Goal: Information Seeking & Learning: Learn about a topic

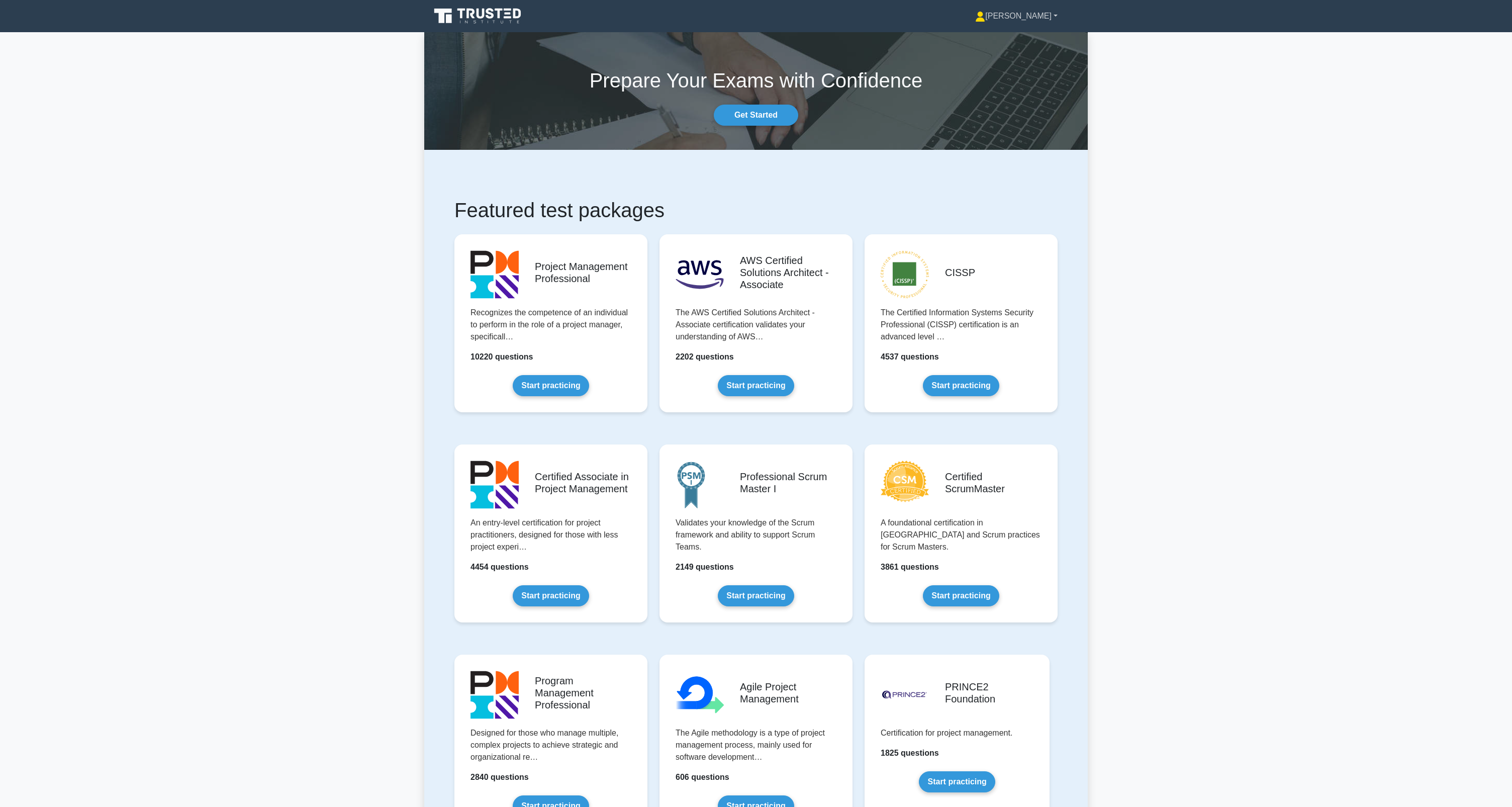
click at [1046, 14] on link "[PERSON_NAME]" at bounding box center [1016, 16] width 131 height 20
click at [1029, 40] on link "Profile" at bounding box center [991, 39] width 80 height 16
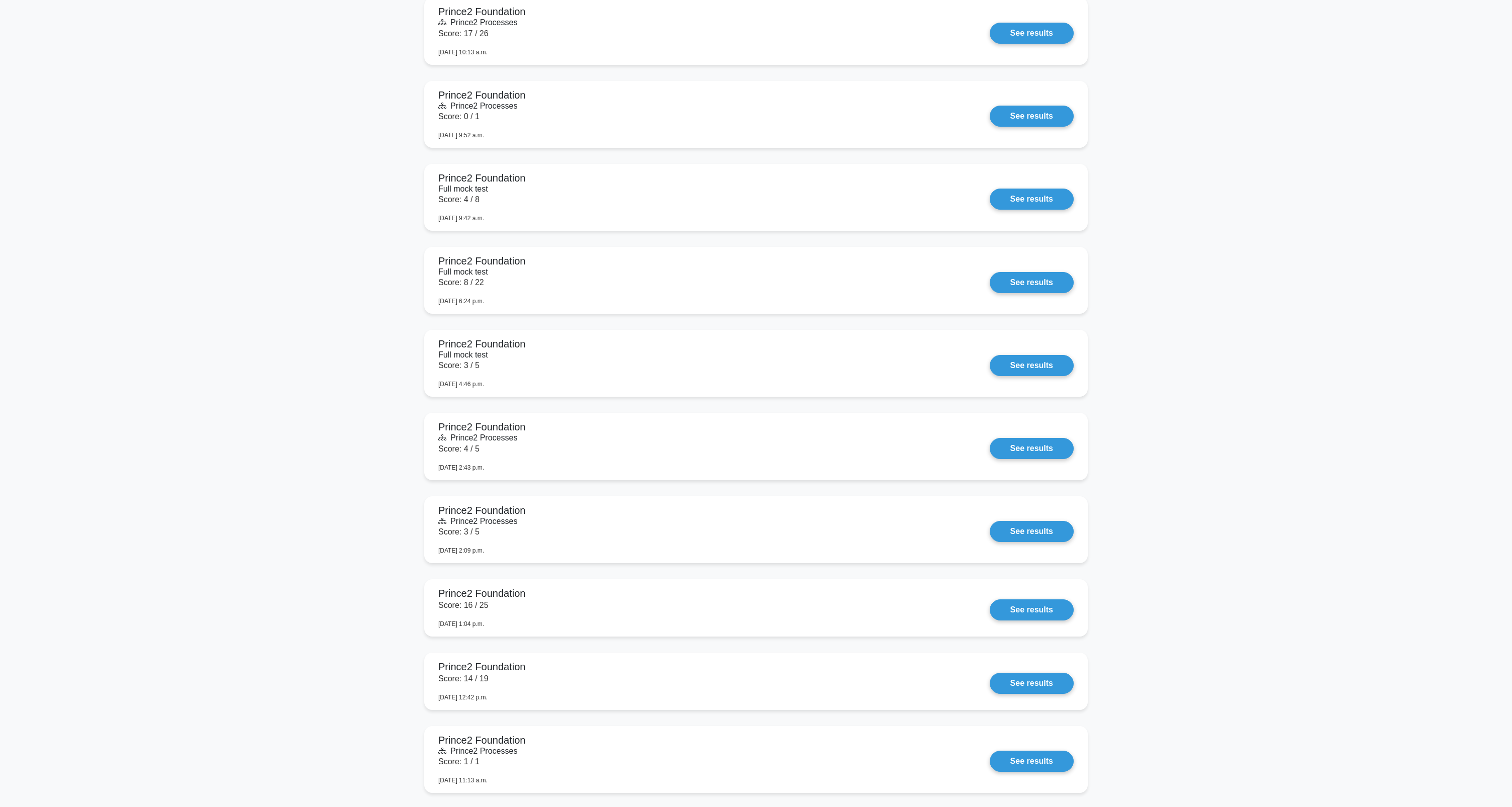
scroll to position [4055, 0]
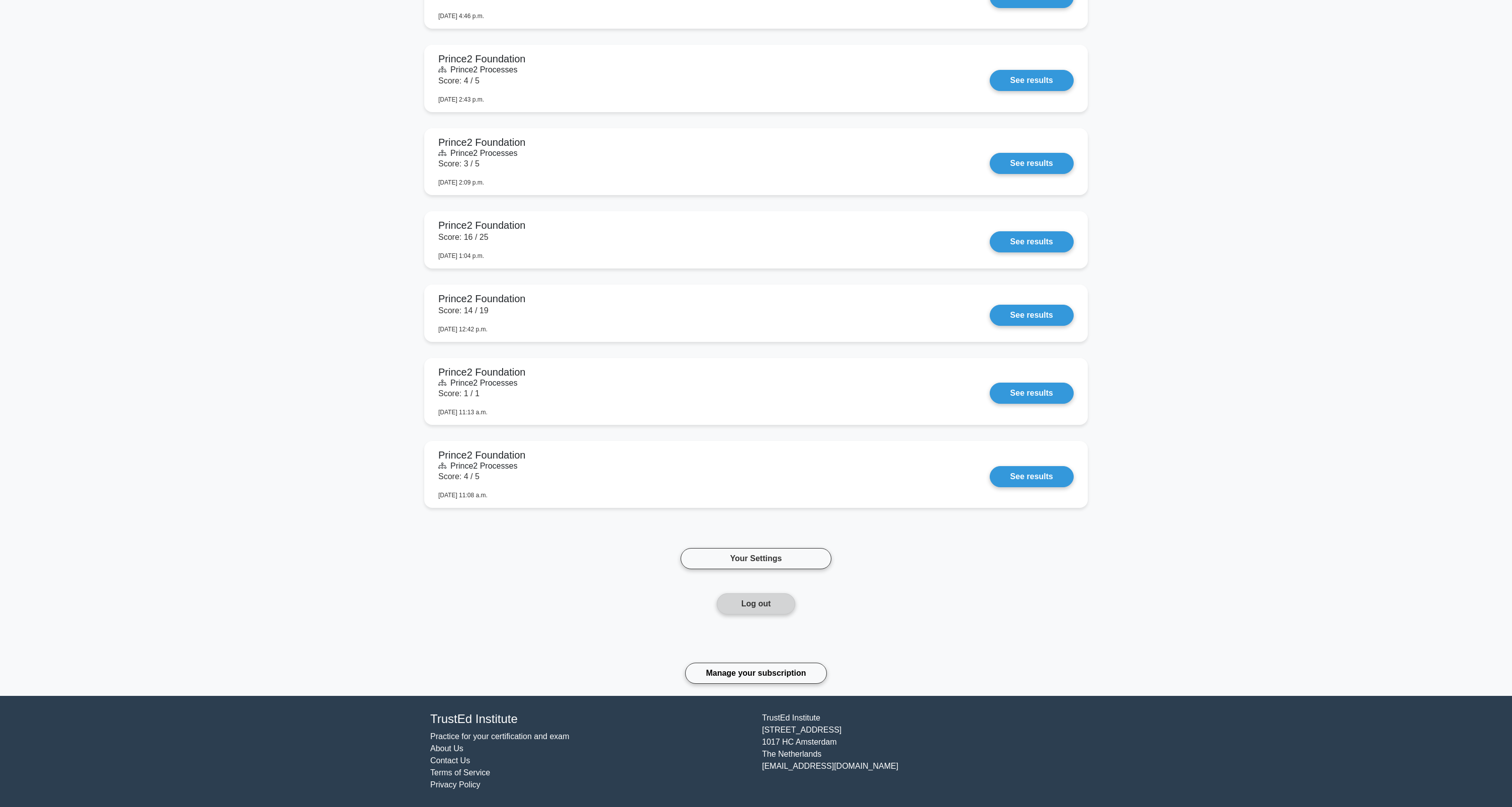
click at [758, 605] on button "Log out" at bounding box center [756, 604] width 79 height 21
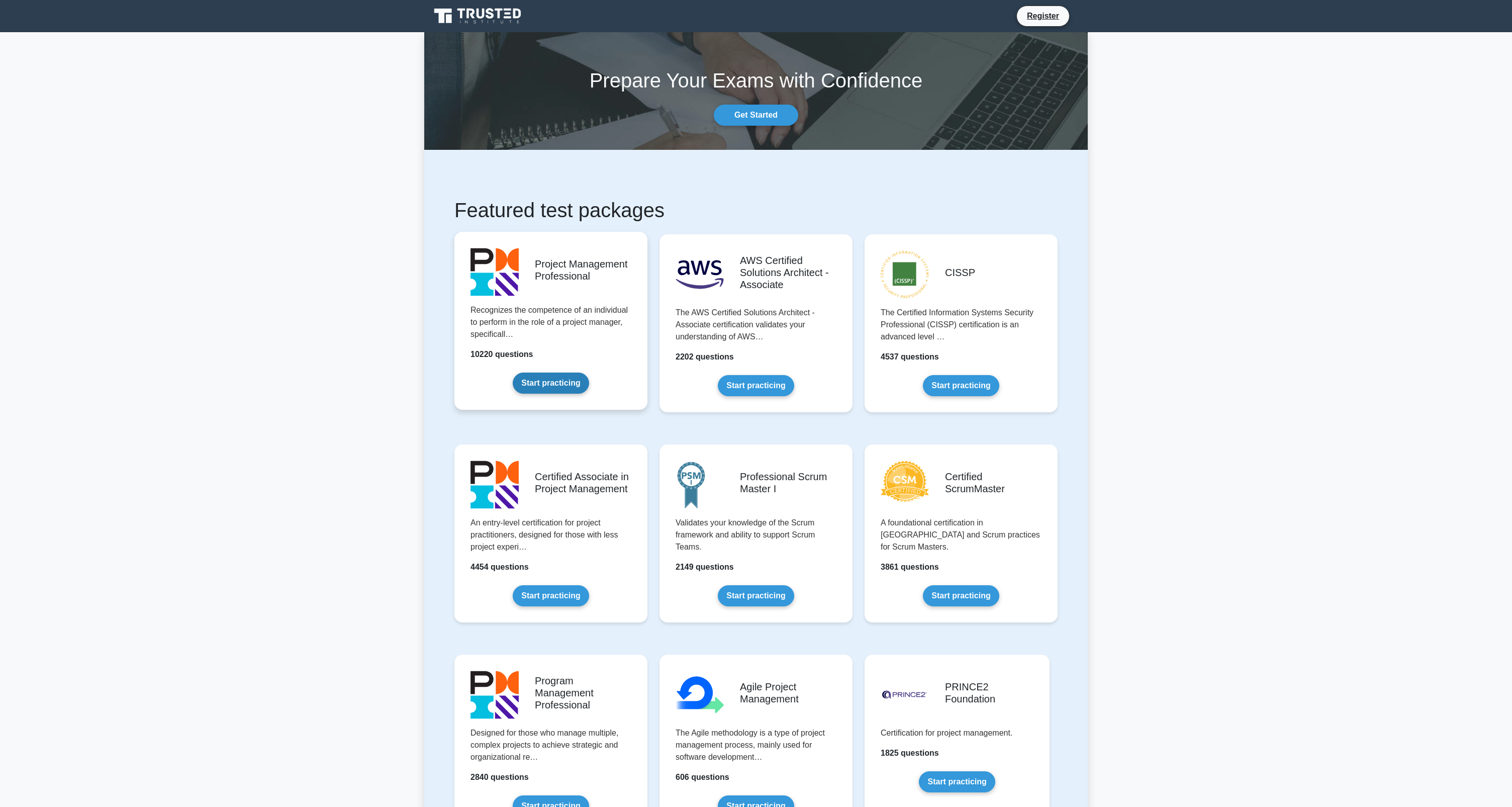
click at [563, 373] on link "Start practicing" at bounding box center [551, 383] width 76 height 21
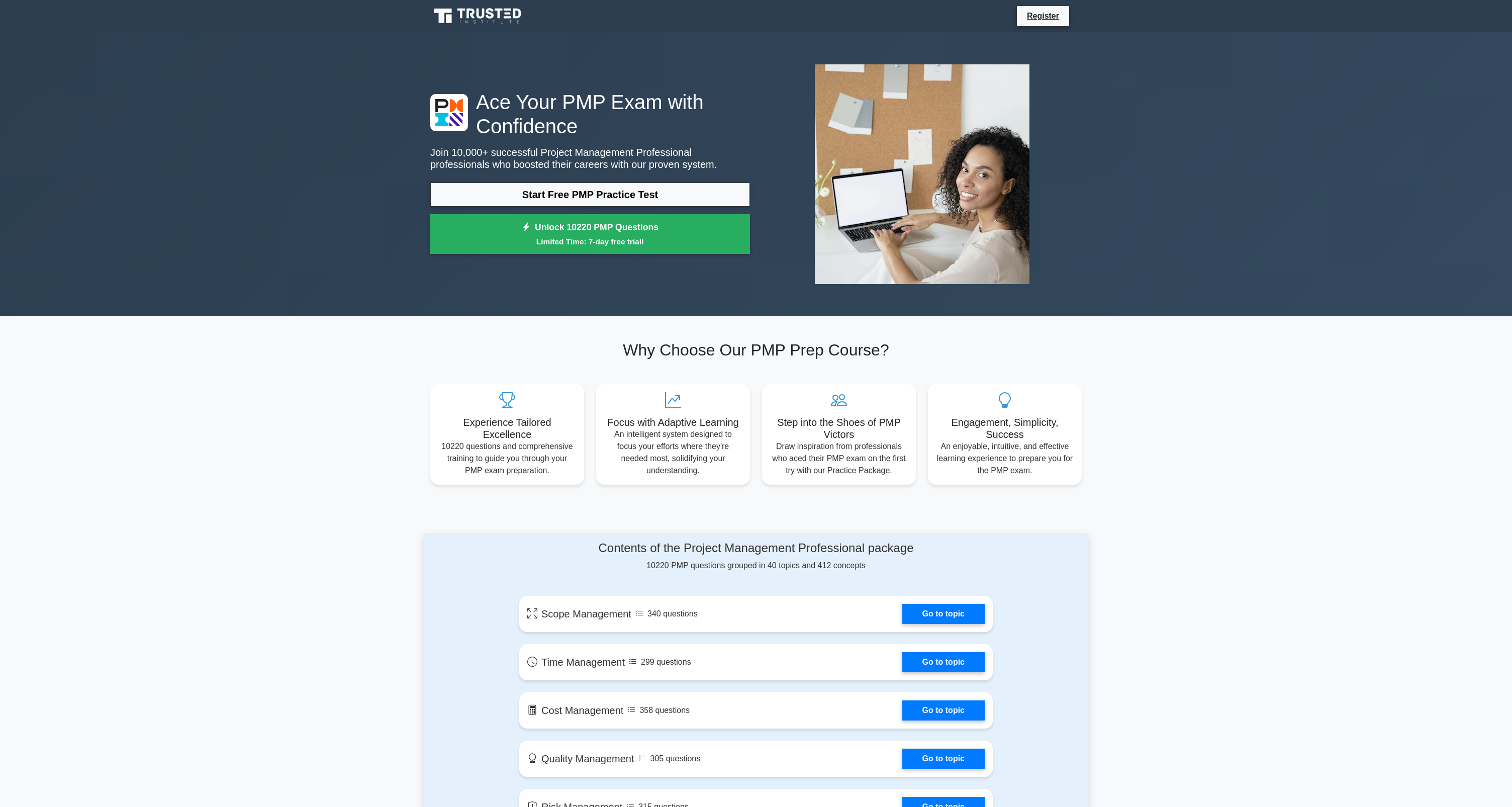
click at [656, 174] on div "Ace Your PMP Exam with Confidence Join 10,000+ successful Project Management Pr…" at bounding box center [590, 175] width 332 height 170
click at [653, 192] on link "Start Free PMP Practice Test" at bounding box center [590, 194] width 319 height 24
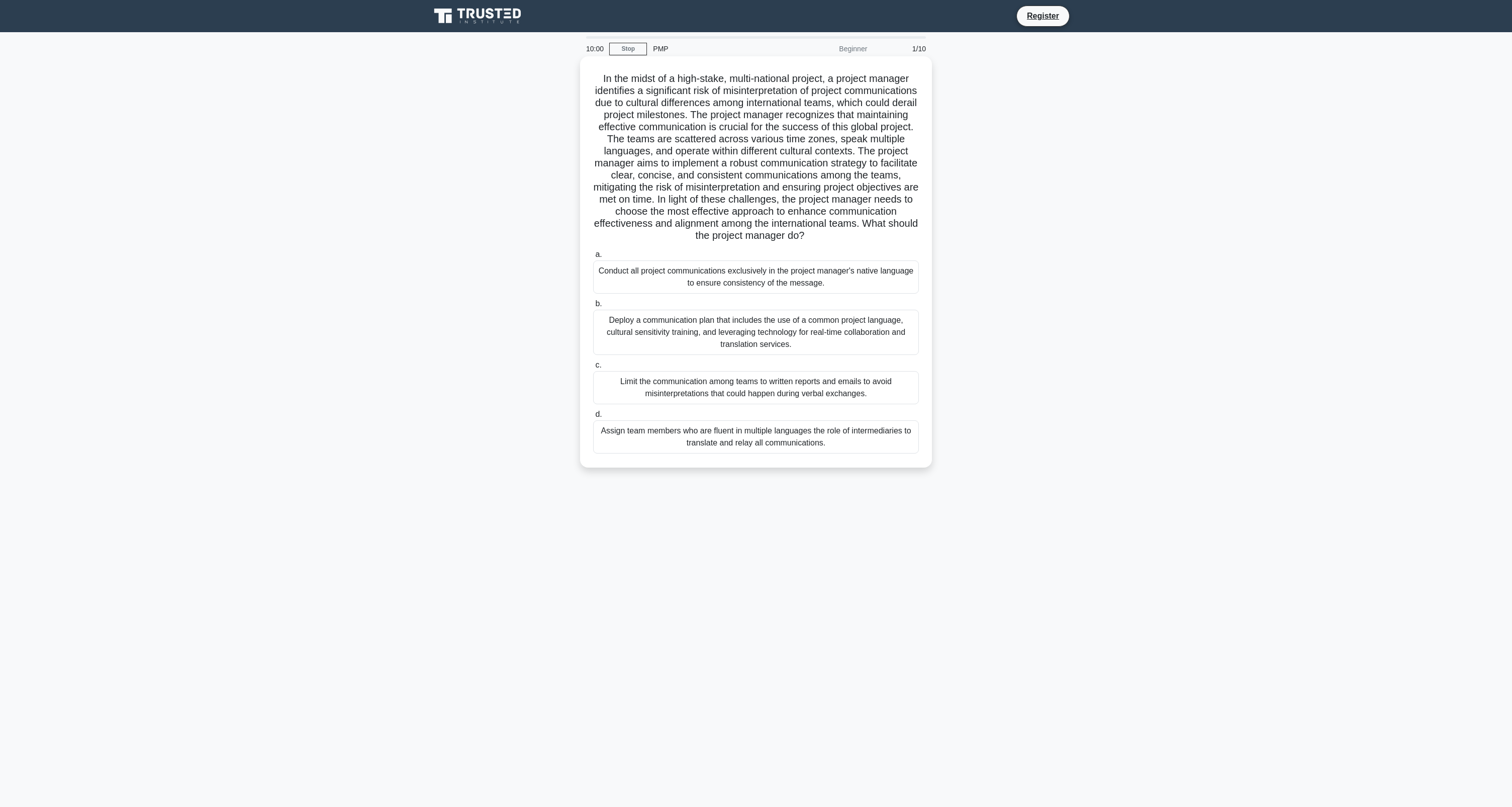
click at [701, 279] on div "Conduct all project communications exclusively in the project manager's native …" at bounding box center [756, 276] width 326 height 33
click at [593, 258] on input "a. Conduct all project communications exclusively in the project manager's nati…" at bounding box center [593, 254] width 0 height 7
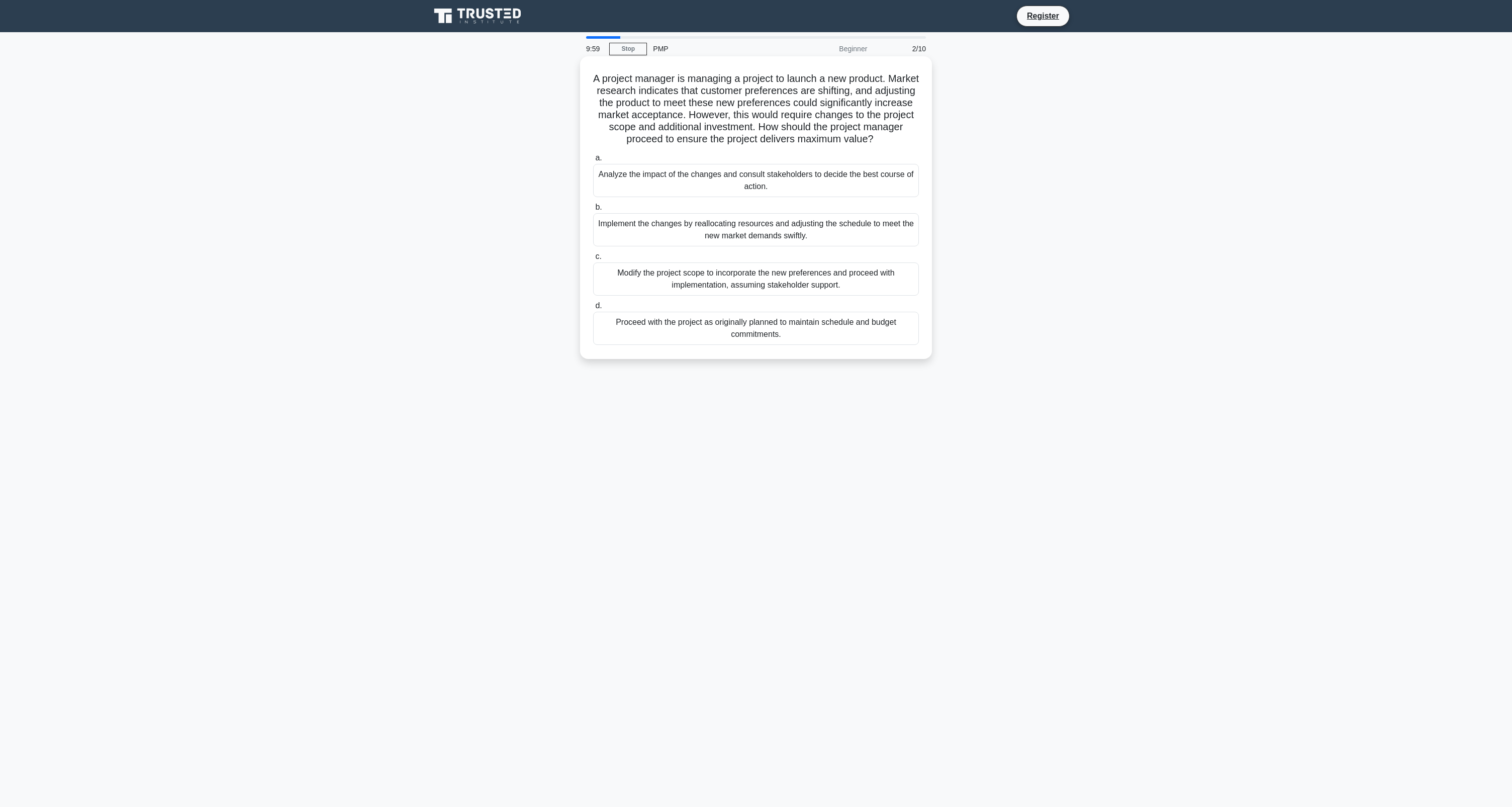
click at [713, 276] on div "Modify the project scope to incorporate the new preferences and proceed with im…" at bounding box center [756, 279] width 326 height 33
click at [593, 260] on input "c. Modify the project scope to incorporate the new preferences and proceed with…" at bounding box center [593, 257] width 0 height 7
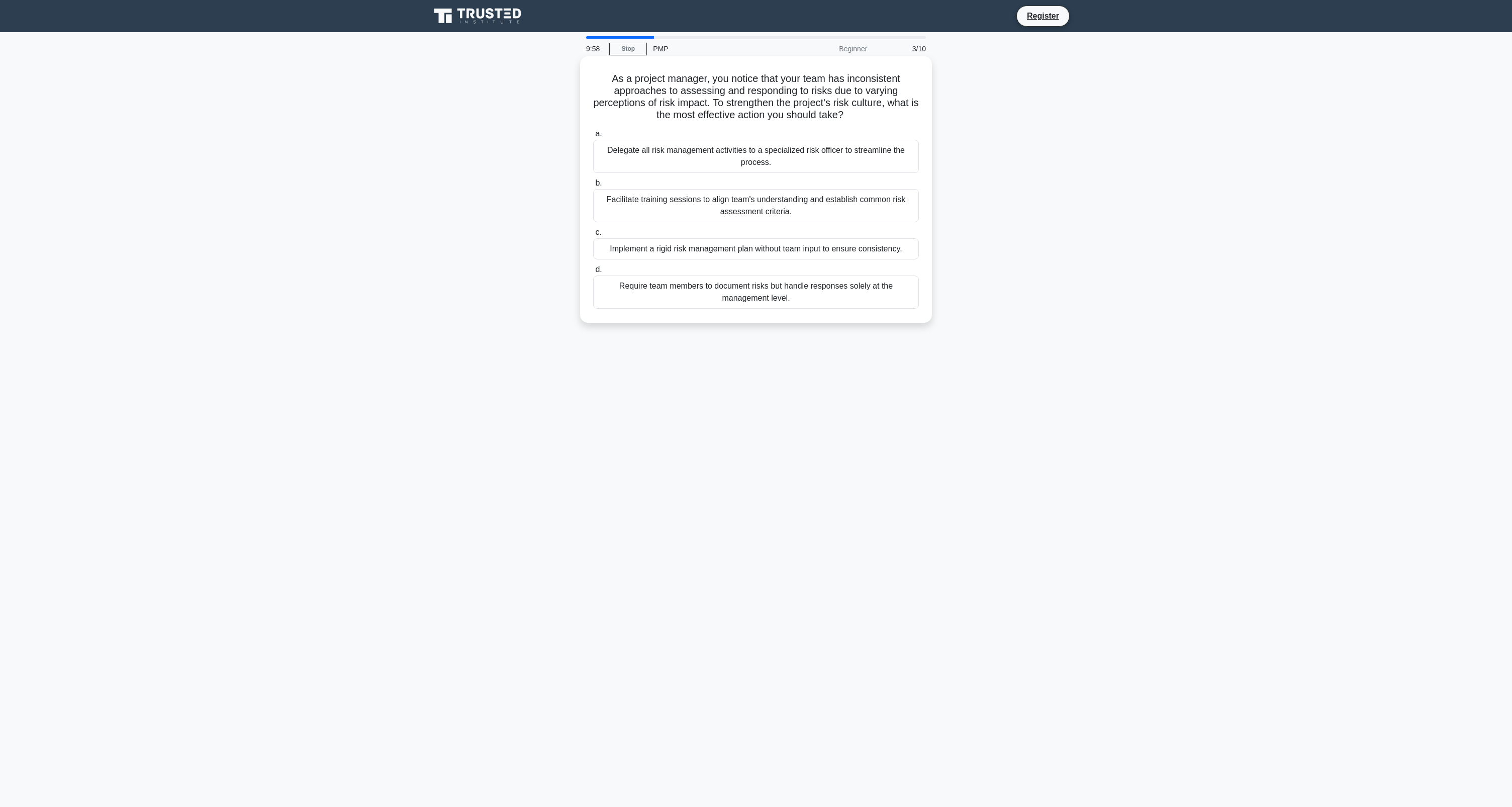
click at [722, 259] on div "Implement a rigid risk management plan without team input to ensure consistency." at bounding box center [756, 249] width 326 height 21
click at [593, 236] on input "c. Implement a rigid risk management plan without team input to ensure consiste…" at bounding box center [593, 232] width 0 height 7
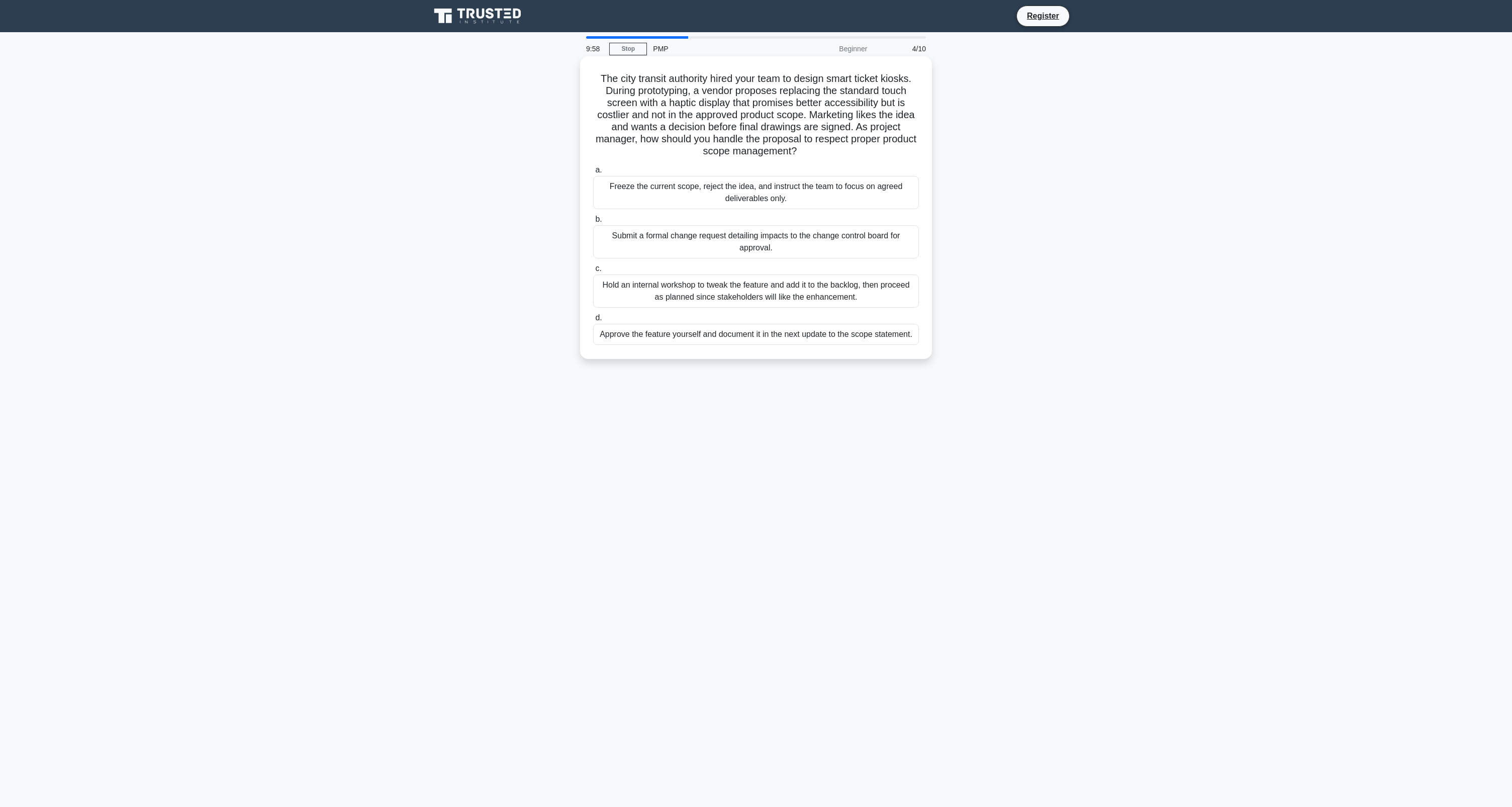
click at [729, 248] on div "Submit a formal change request detailing impacts to the change control board fo…" at bounding box center [756, 241] width 326 height 33
click at [593, 223] on input "b. Submit a formal change request detailing impacts to the change control board…" at bounding box center [593, 219] width 0 height 7
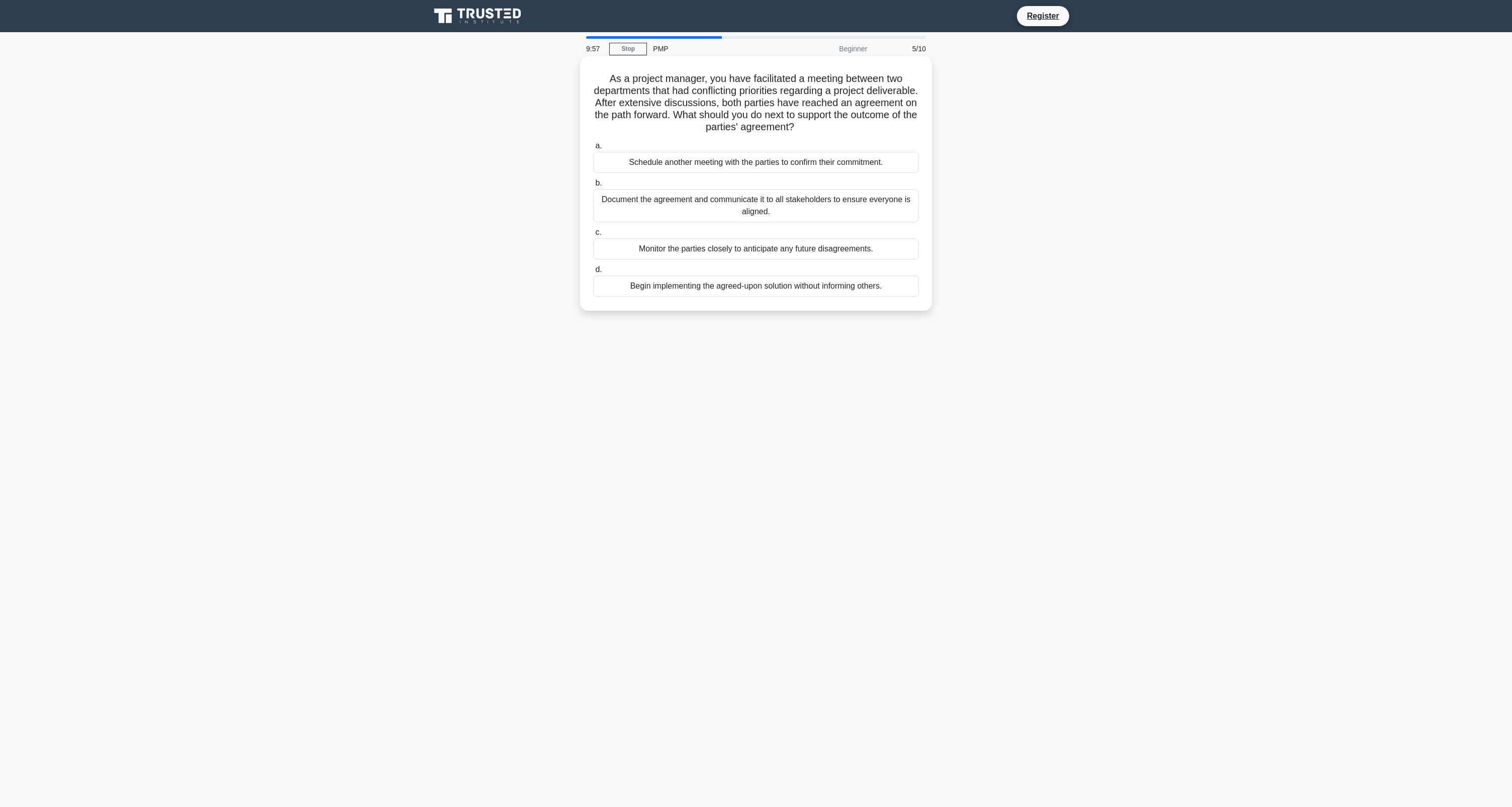
click at [729, 243] on div "Monitor the parties closely to anticipate any future disagreements." at bounding box center [756, 249] width 326 height 21
click at [593, 236] on input "c. Monitor the parties closely to anticipate any future disagreements." at bounding box center [593, 232] width 0 height 7
click at [729, 243] on div "Ignore the deviation as it is part of the project work." at bounding box center [756, 239] width 326 height 21
click at [593, 227] on input "c. Ignore the deviation as it is part of the project work." at bounding box center [593, 223] width 0 height 7
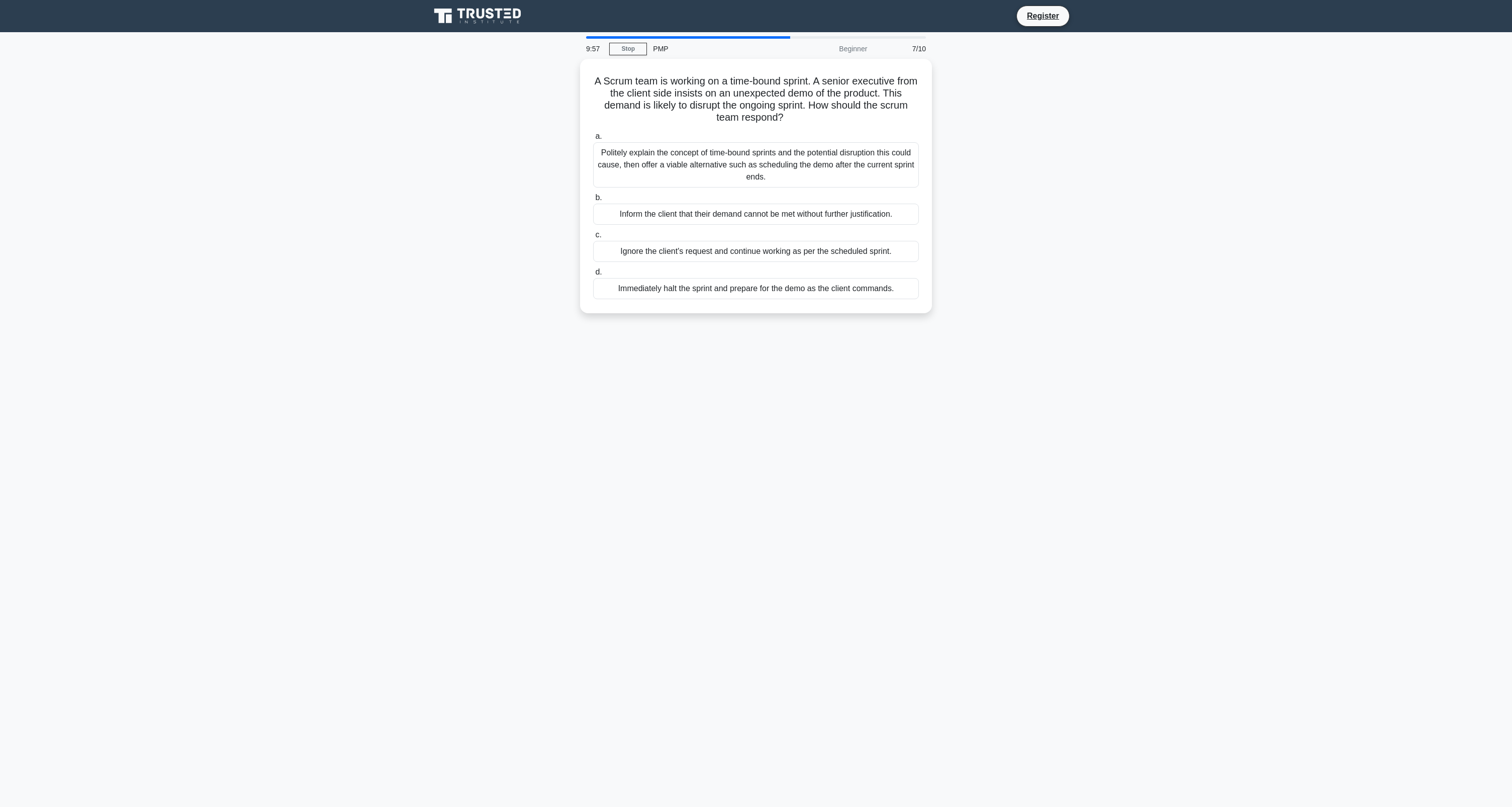
click at [729, 243] on div "Ignore the client's request and continue working as per the scheduled sprint." at bounding box center [756, 251] width 326 height 21
click at [593, 238] on input "c. Ignore the client's request and continue working as per the scheduled sprint." at bounding box center [593, 235] width 0 height 7
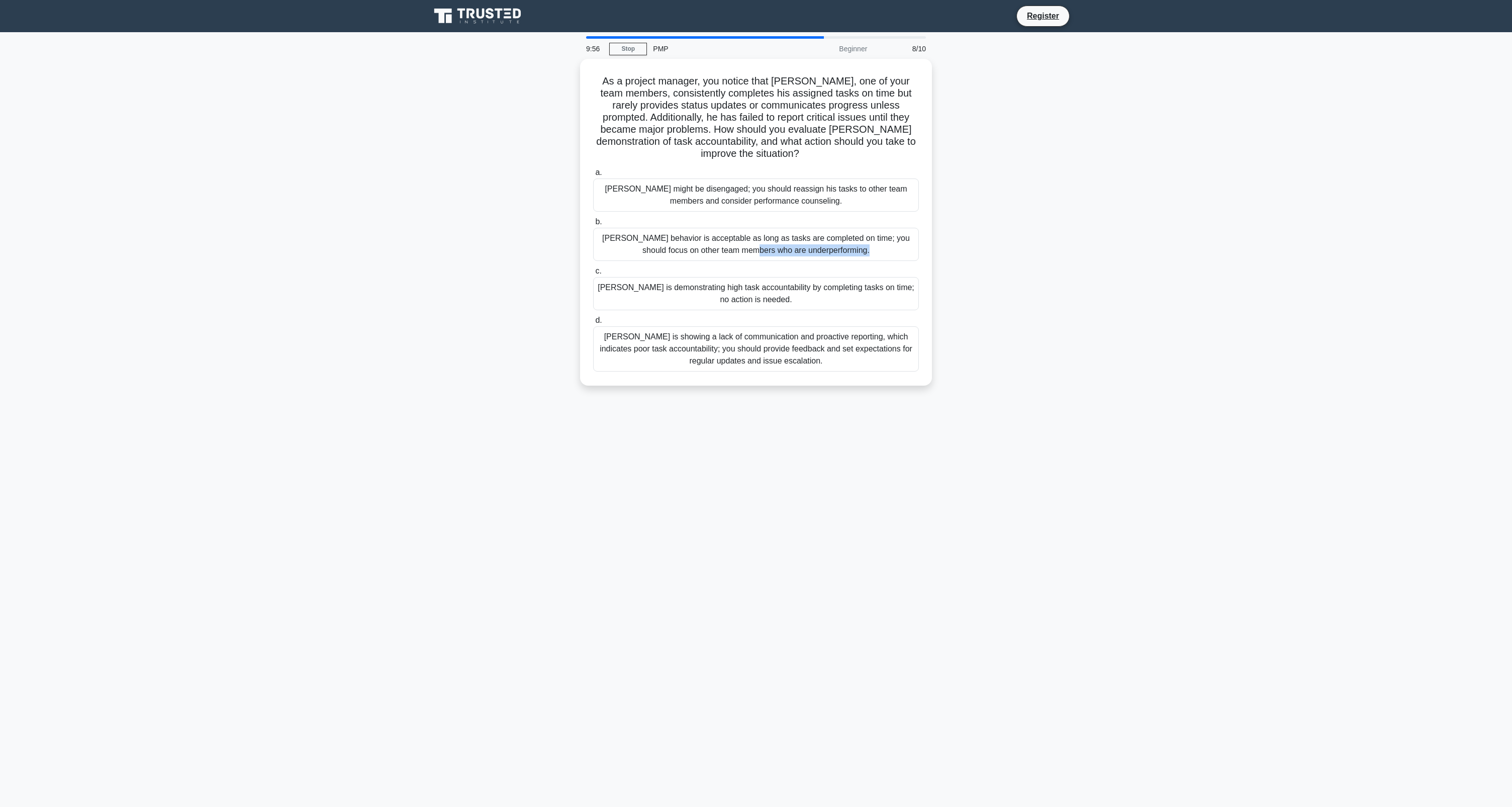
click at [729, 243] on div "Thomas's behavior is acceptable as long as tasks are completed on time; you sho…" at bounding box center [756, 244] width 326 height 33
click at [593, 225] on input "b. Thomas's behavior is acceptable as long as tasks are completed on time; you …" at bounding box center [593, 221] width 0 height 7
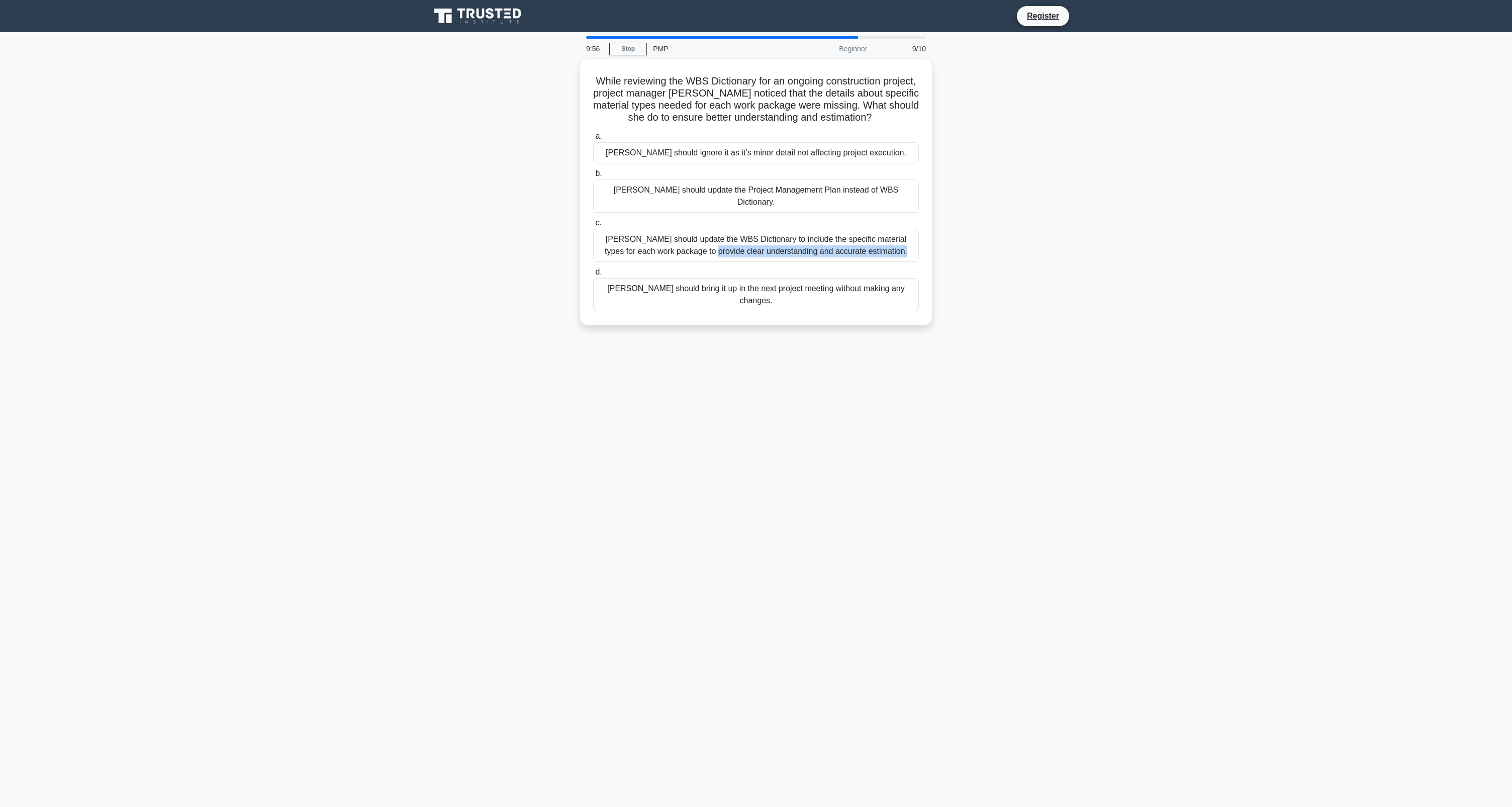
click at [729, 243] on div "Melissa should update the WBS Dictionary to include the specific material types…" at bounding box center [756, 245] width 326 height 33
click at [593, 227] on input "c. Melissa should update the WBS Dictionary to include the specific material ty…" at bounding box center [593, 223] width 0 height 7
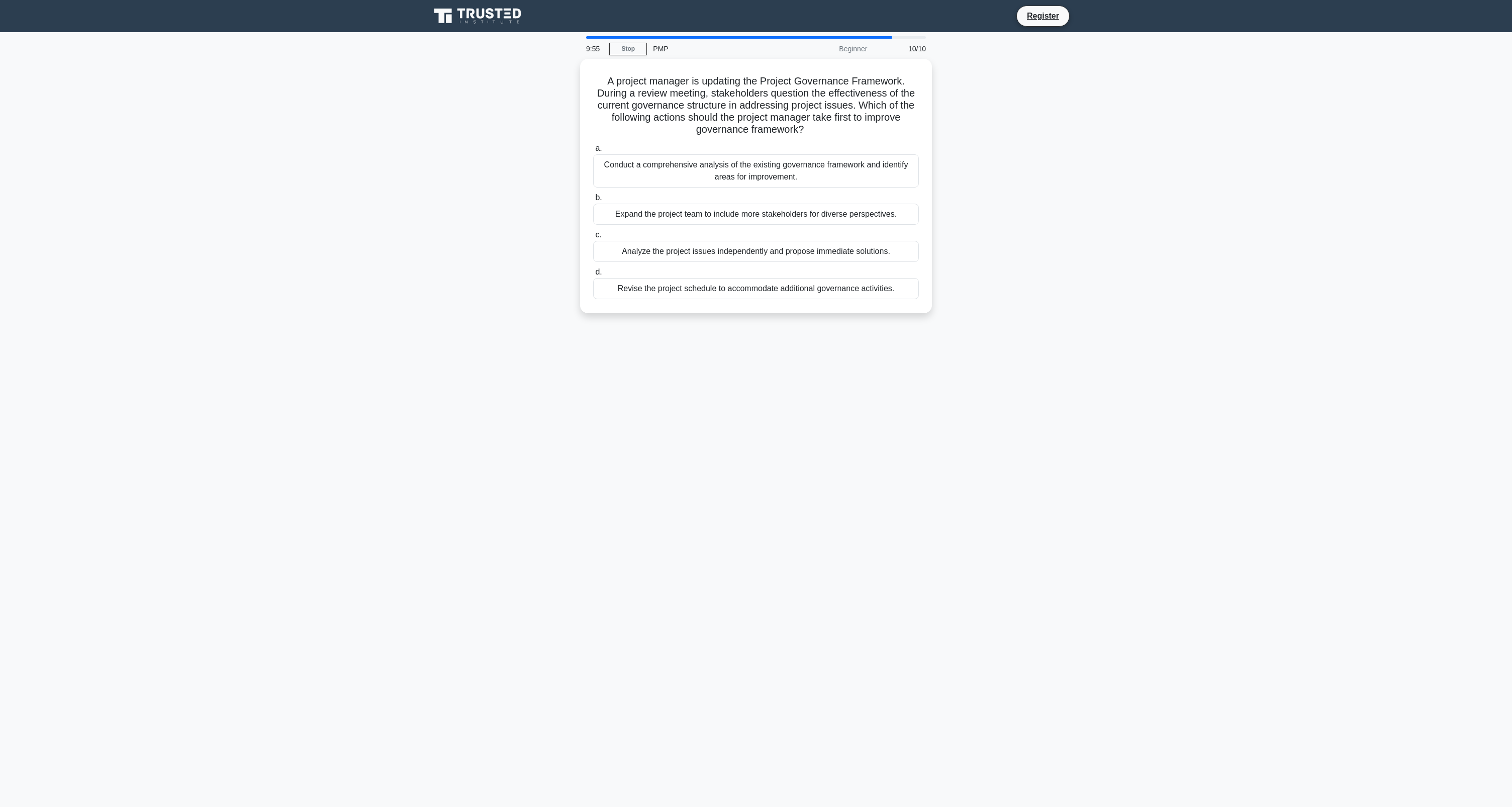
click at [729, 243] on div "Analyze the project issues independently and propose immediate solutions." at bounding box center [756, 251] width 326 height 21
click at [593, 238] on input "c. Analyze the project issues independently and propose immediate solutions." at bounding box center [593, 235] width 0 height 7
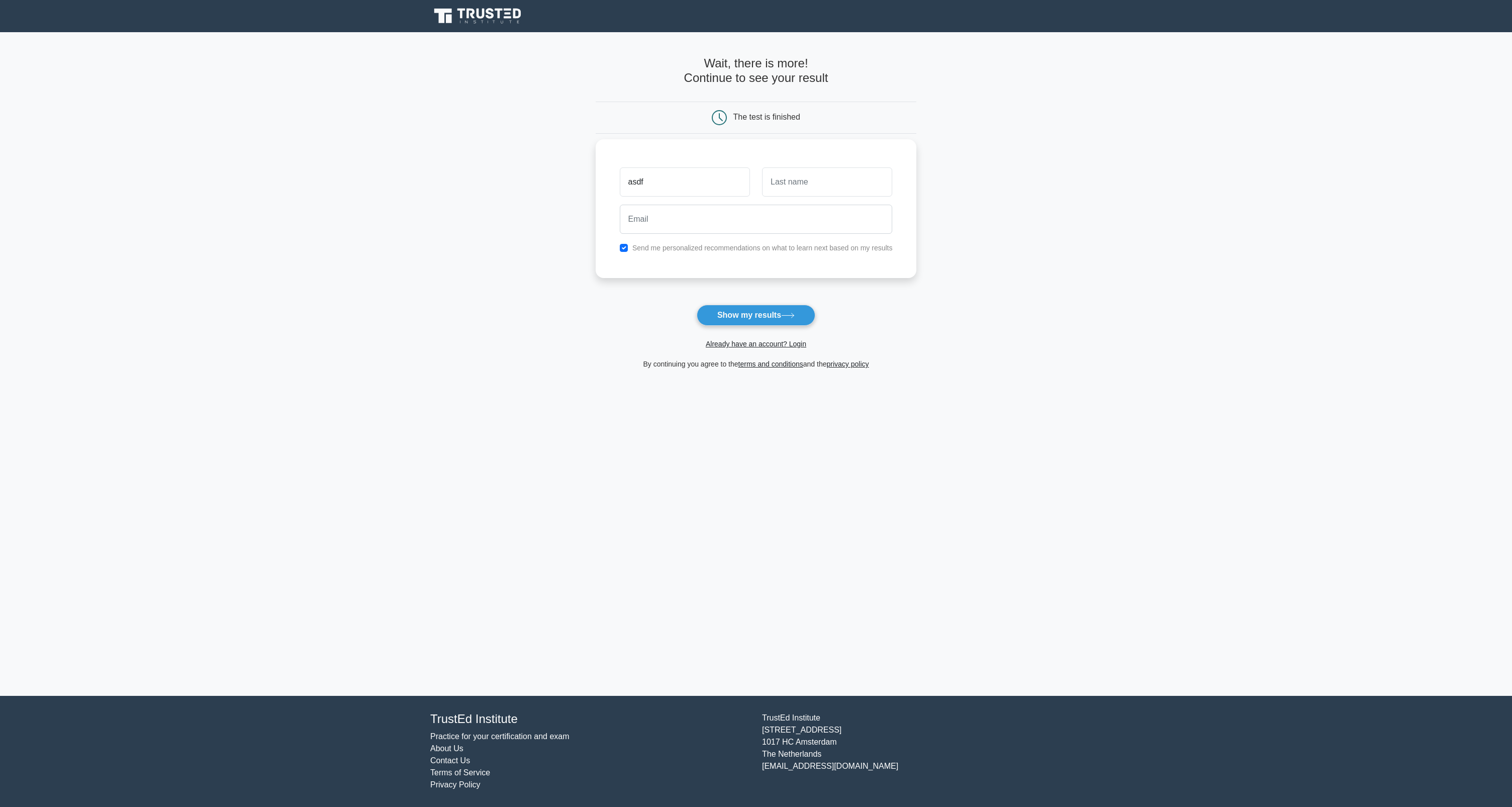
type input "asdf"
click at [813, 171] on input "text" at bounding box center [827, 182] width 130 height 29
type input "sadf"
click at [742, 230] on input "email" at bounding box center [756, 219] width 273 height 29
type input "s"
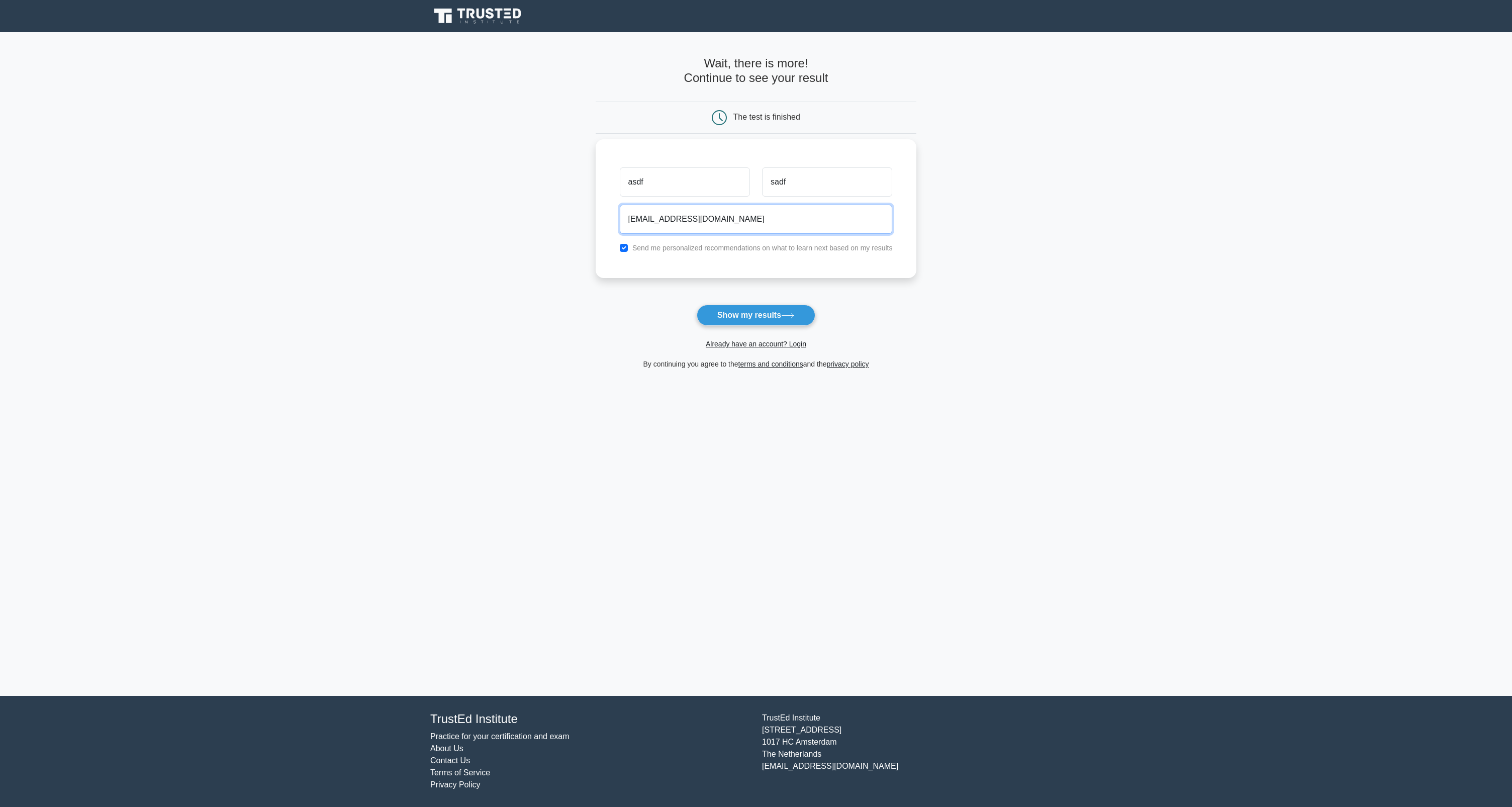
click at [658, 220] on input "[EMAIL_ADDRESS][DOMAIN_NAME]" at bounding box center [756, 219] width 273 height 29
type input "[EMAIL_ADDRESS][DOMAIN_NAME]"
click at [756, 315] on button "Show my results" at bounding box center [756, 315] width 118 height 21
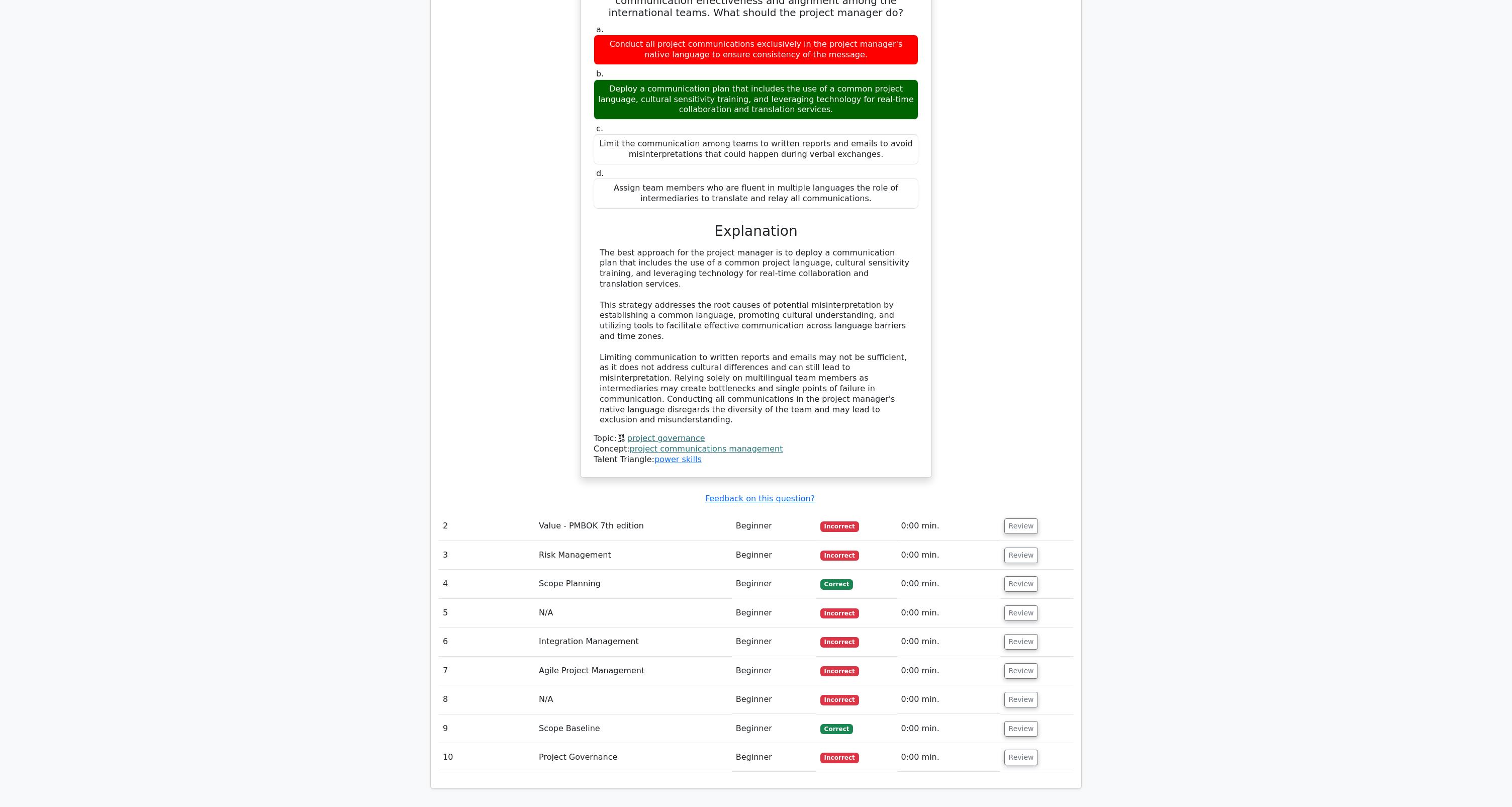
scroll to position [1444, 0]
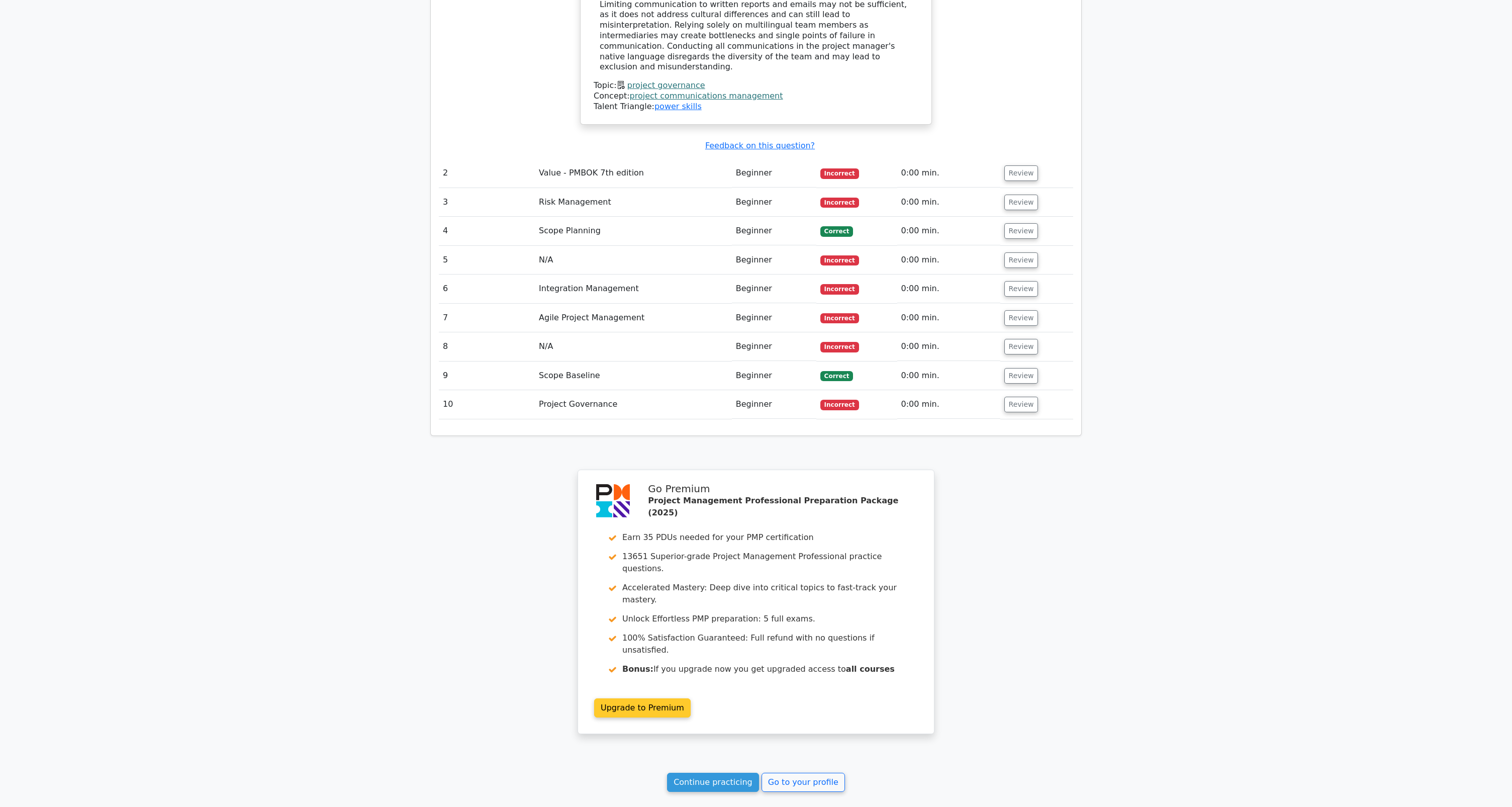
click at [691, 698] on link "Upgrade to Premium" at bounding box center [642, 708] width 96 height 19
